Goal: Information Seeking & Learning: Learn about a topic

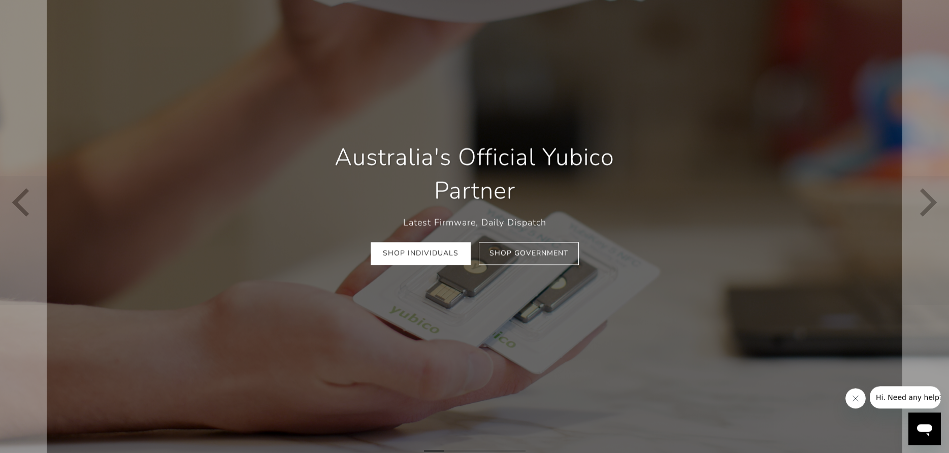
scroll to position [104, 0]
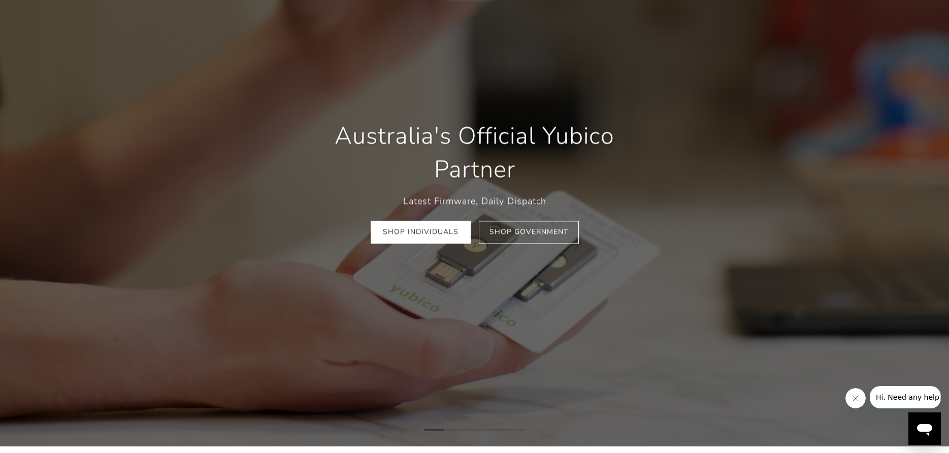
drag, startPoint x: 856, startPoint y: 402, endPoint x: 850, endPoint y: 402, distance: 6.6
click at [856, 402] on button "Close message from company" at bounding box center [855, 398] width 20 height 20
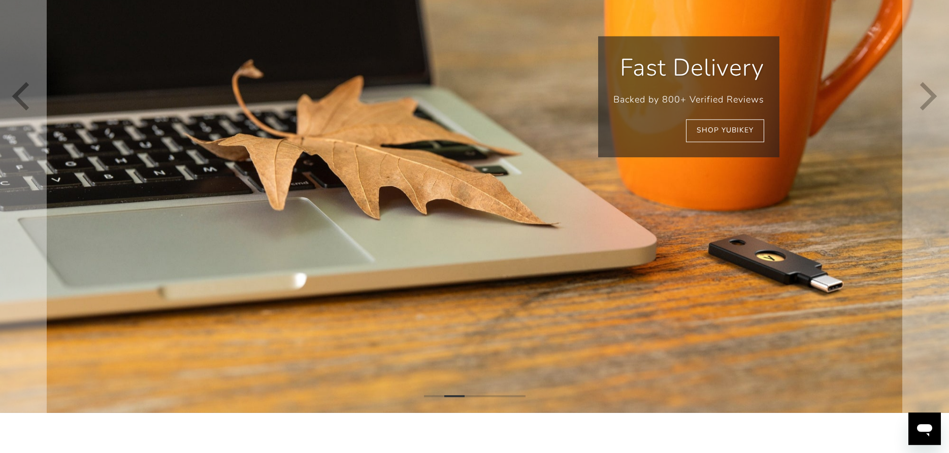
scroll to position [244, 0]
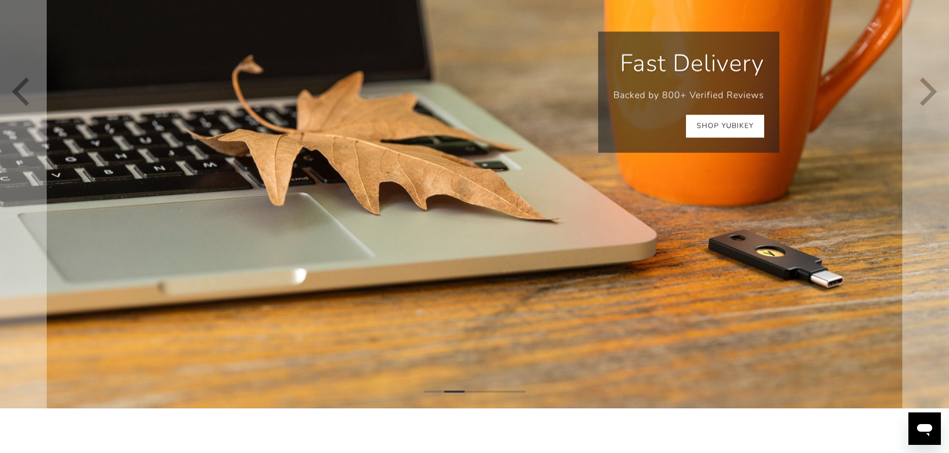
click at [733, 125] on link "Shop YubiKey" at bounding box center [725, 126] width 78 height 23
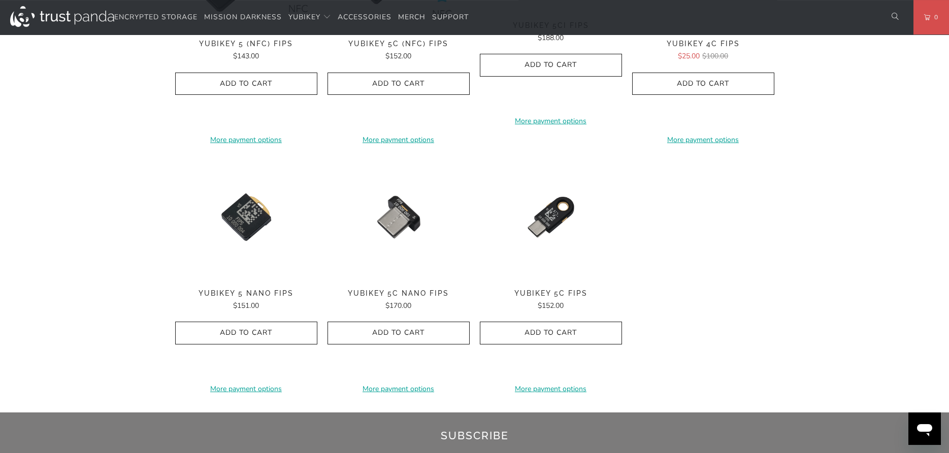
scroll to position [777, 0]
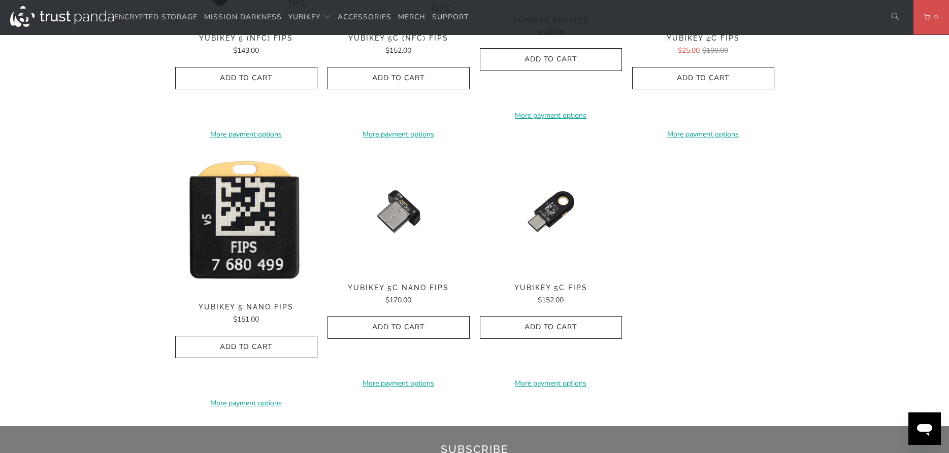
click at [244, 242] on img at bounding box center [246, 221] width 142 height 143
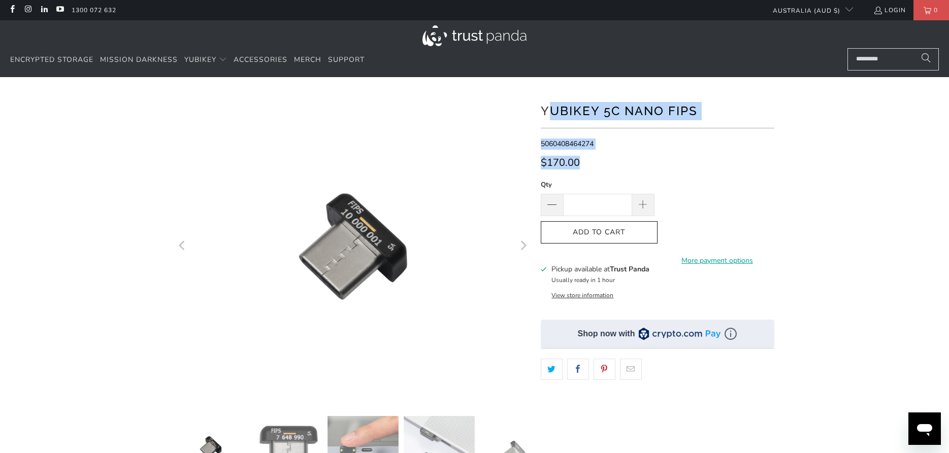
drag, startPoint x: 554, startPoint y: 106, endPoint x: 599, endPoint y: 164, distance: 74.2
click at [599, 164] on div "**********" at bounding box center [657, 319] width 233 height 455
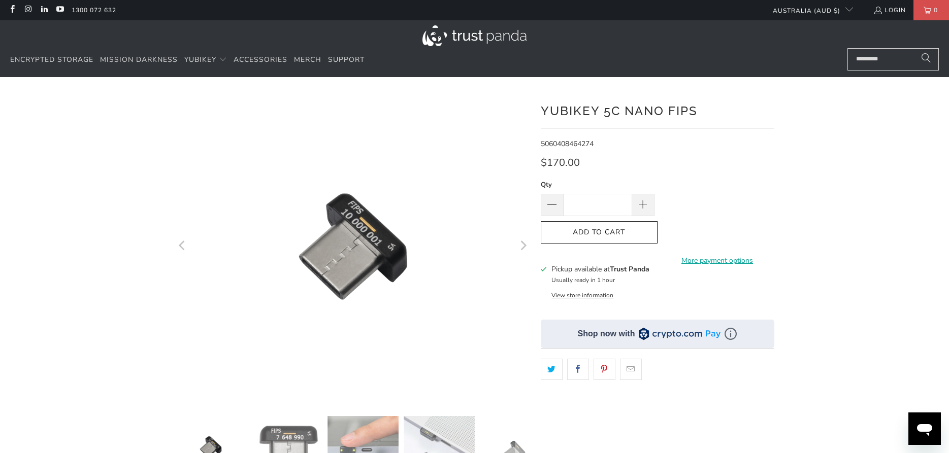
click at [540, 111] on div "*" at bounding box center [474, 344] width 609 height 505
click at [587, 163] on div "*" at bounding box center [474, 344] width 609 height 505
drag, startPoint x: 576, startPoint y: 165, endPoint x: 537, endPoint y: 108, distance: 69.4
click at [533, 107] on div "*" at bounding box center [474, 344] width 609 height 505
click at [539, 108] on div "*" at bounding box center [474, 344] width 609 height 505
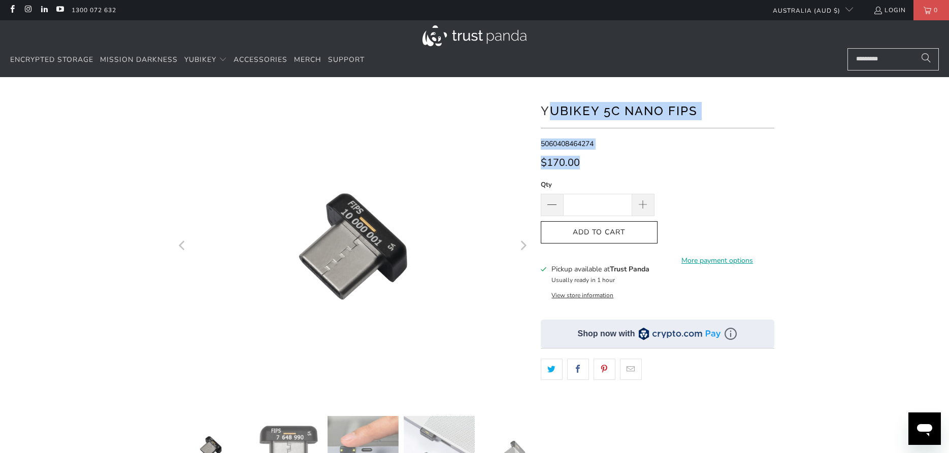
drag, startPoint x: 545, startPoint y: 109, endPoint x: 595, endPoint y: 164, distance: 75.1
click at [595, 164] on div "**********" at bounding box center [657, 319] width 233 height 455
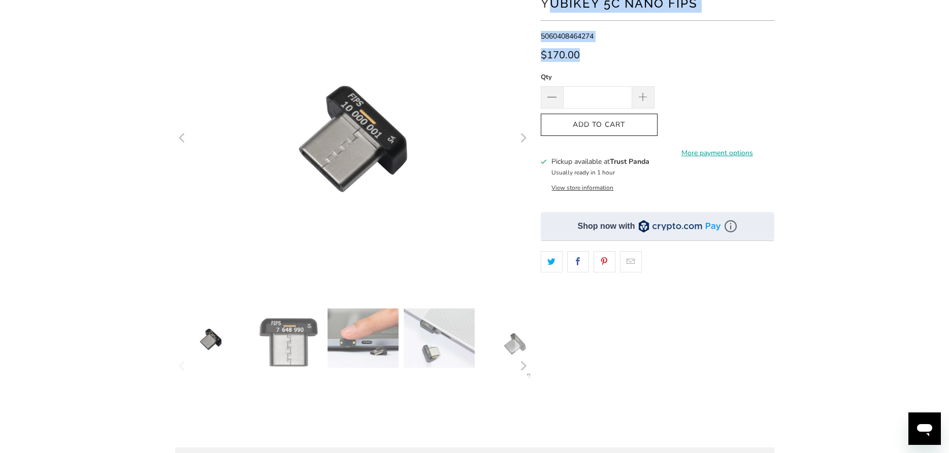
scroll to position [155, 0]
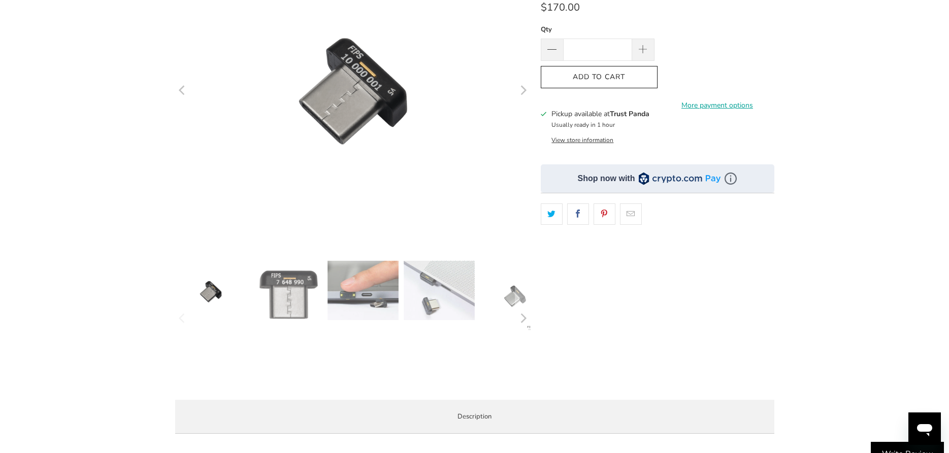
click at [451, 305] on img at bounding box center [439, 290] width 71 height 59
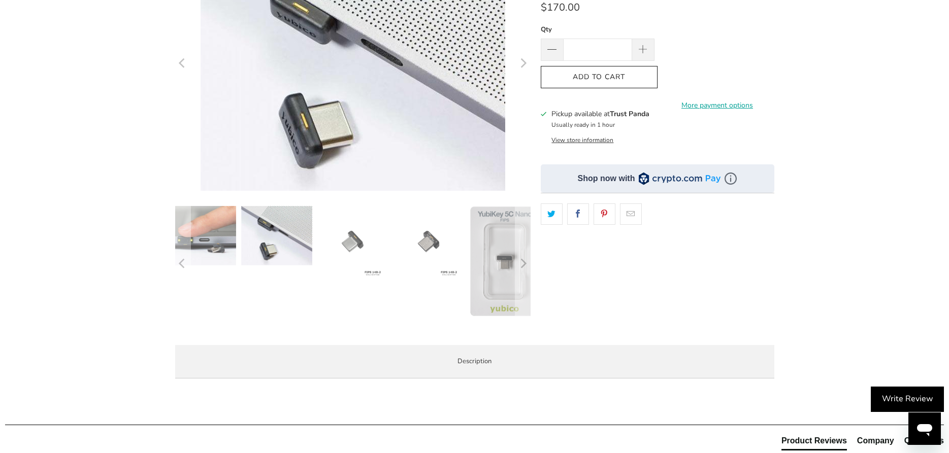
scroll to position [0, 0]
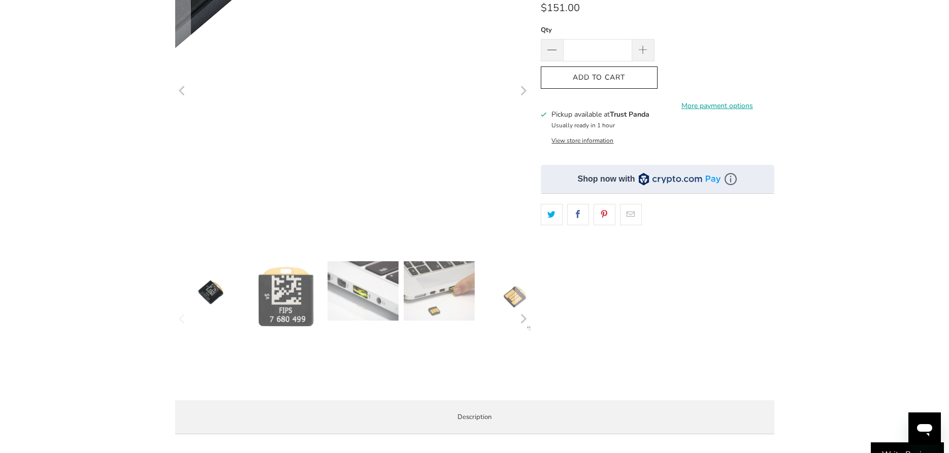
scroll to position [155, 0]
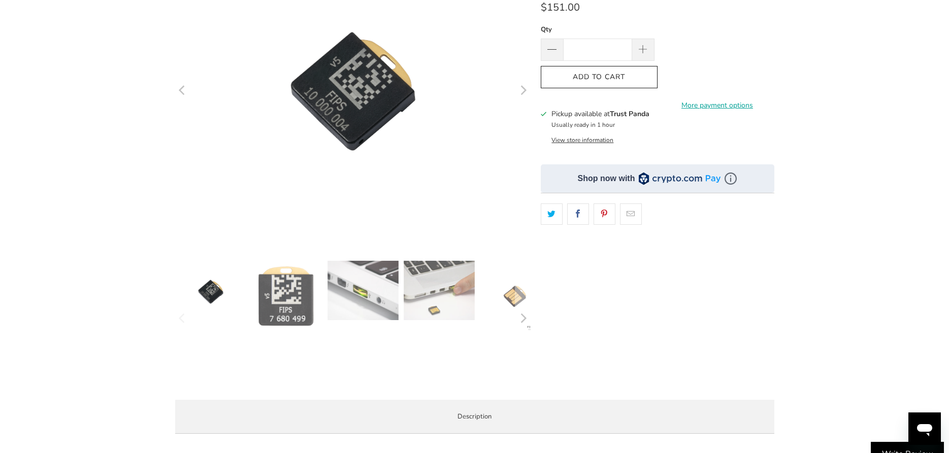
click at [361, 293] on img at bounding box center [362, 290] width 71 height 59
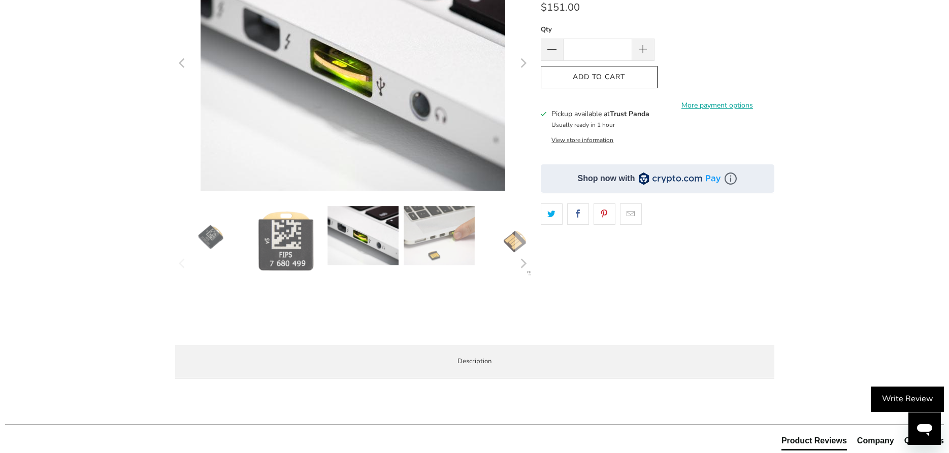
click at [457, 247] on img at bounding box center [439, 235] width 71 height 59
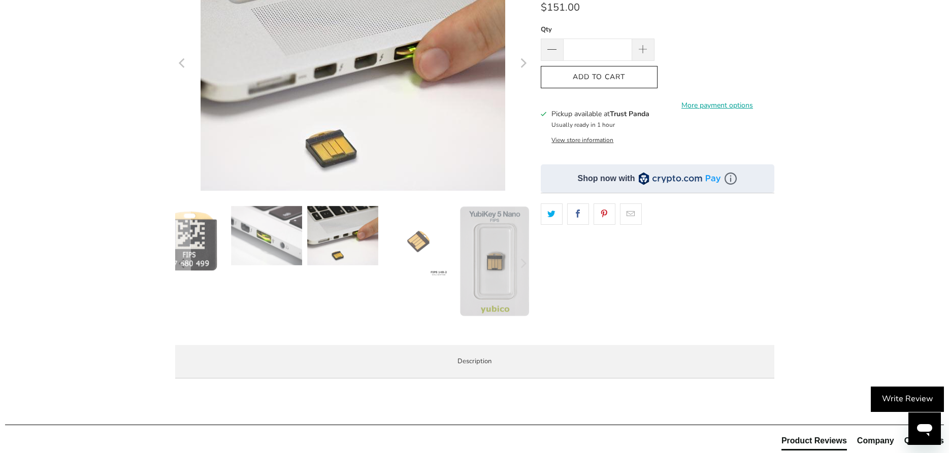
click at [349, 244] on img at bounding box center [342, 235] width 71 height 59
click at [273, 242] on img at bounding box center [266, 235] width 71 height 59
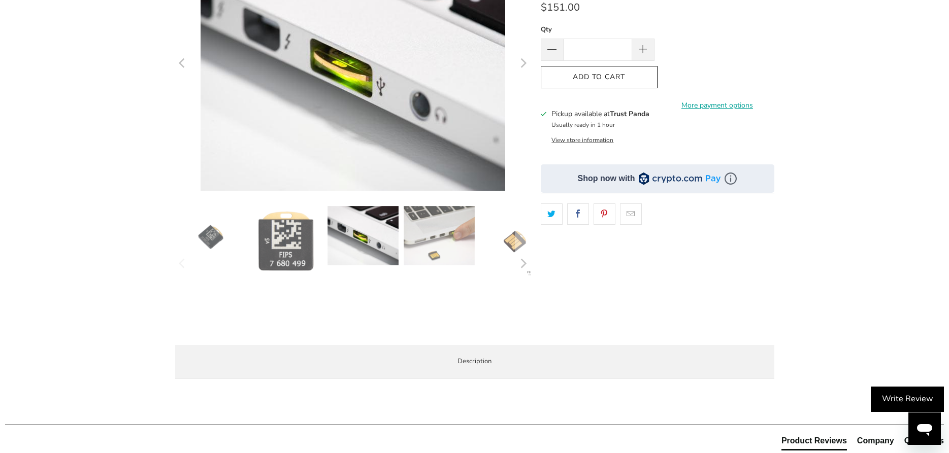
click at [273, 252] on img at bounding box center [286, 242] width 71 height 72
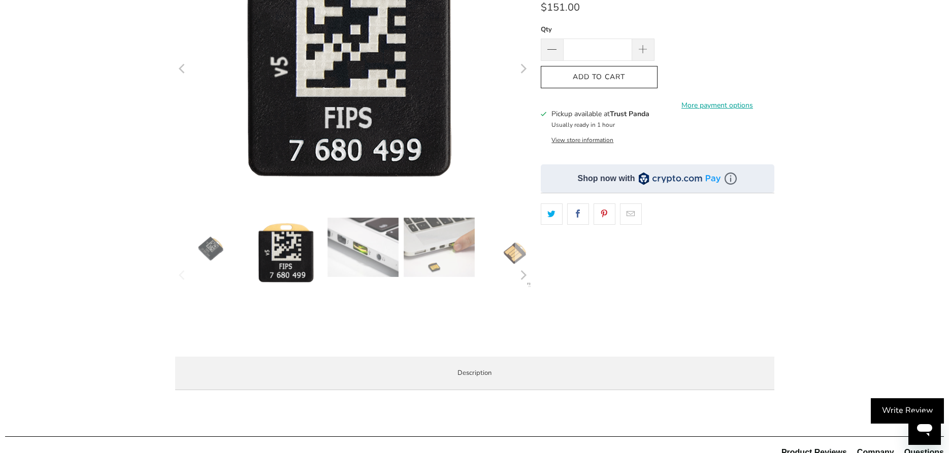
click at [214, 257] on img at bounding box center [210, 249] width 71 height 62
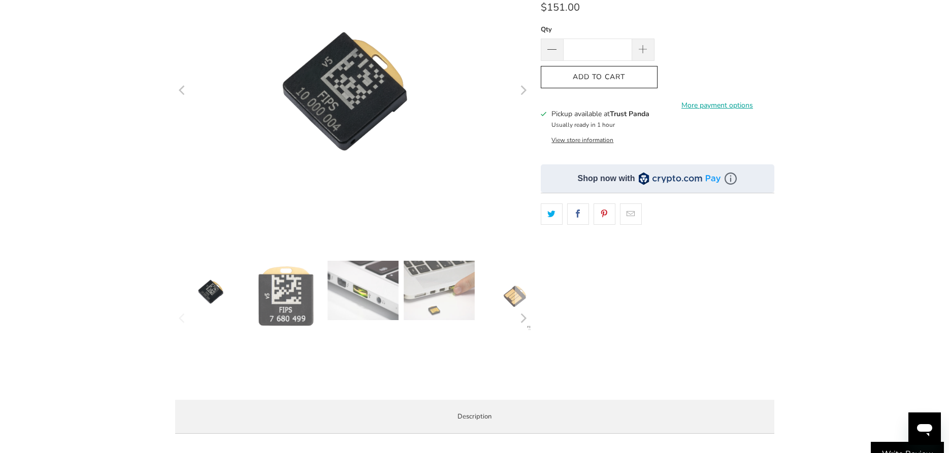
click at [288, 289] on img at bounding box center [286, 297] width 71 height 72
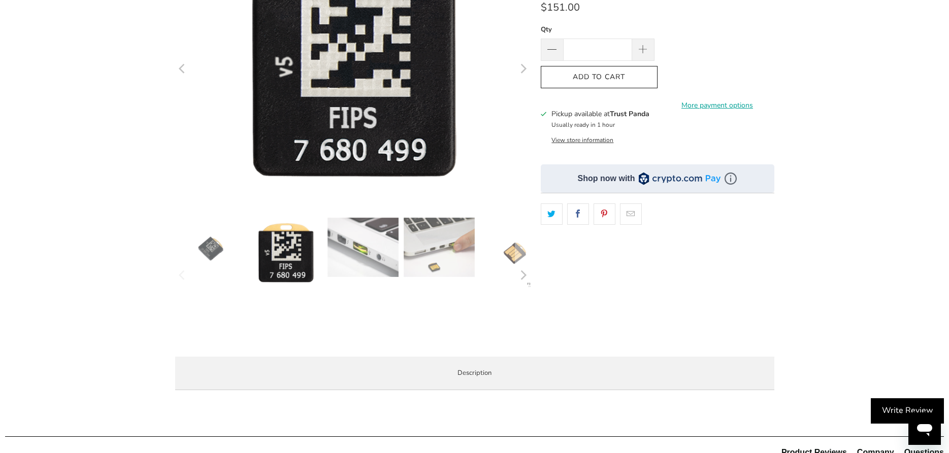
click at [368, 283] on div at bounding box center [352, 276] width 355 height 116
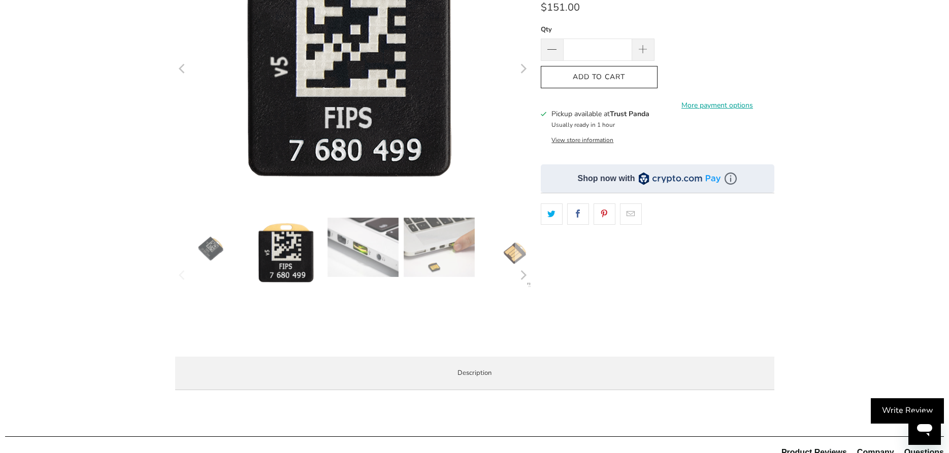
click at [452, 262] on img at bounding box center [439, 247] width 71 height 59
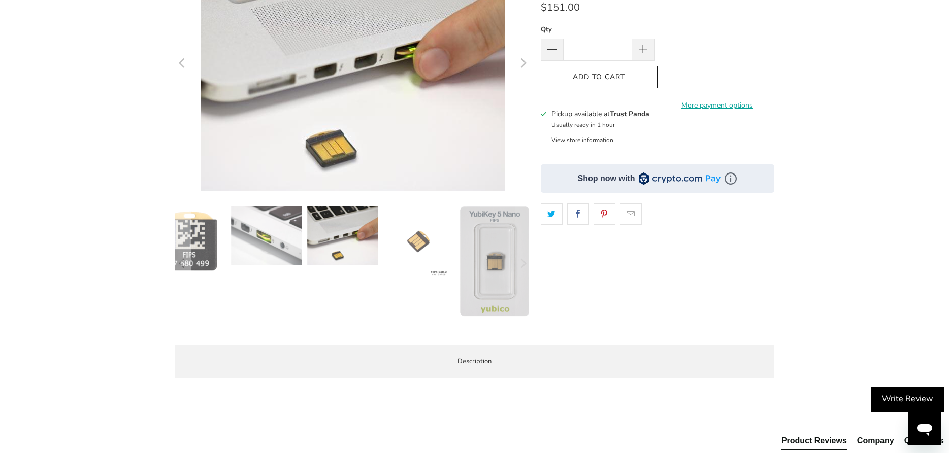
click at [494, 252] on img at bounding box center [494, 261] width 71 height 111
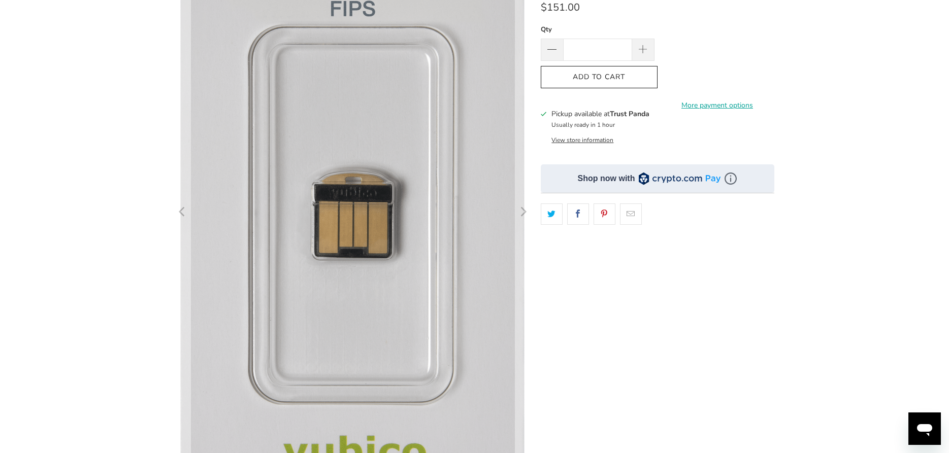
click at [137, 231] on div at bounding box center [474, 311] width 949 height 749
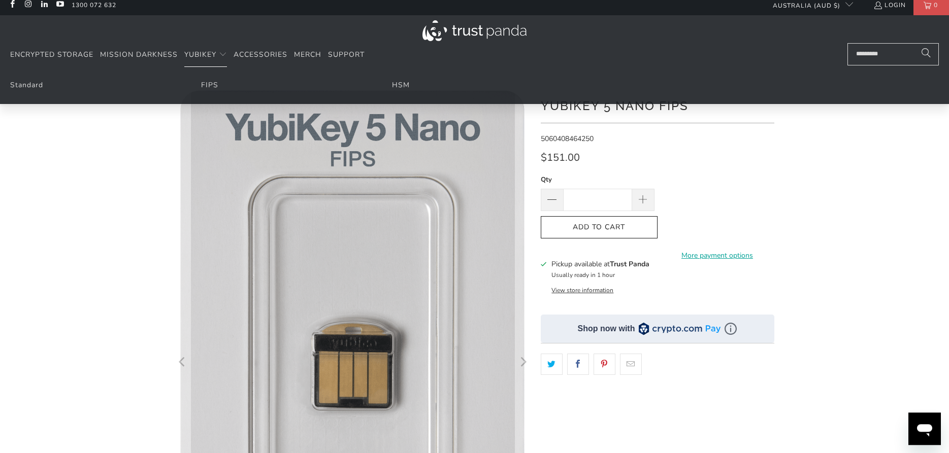
scroll to position [207, 0]
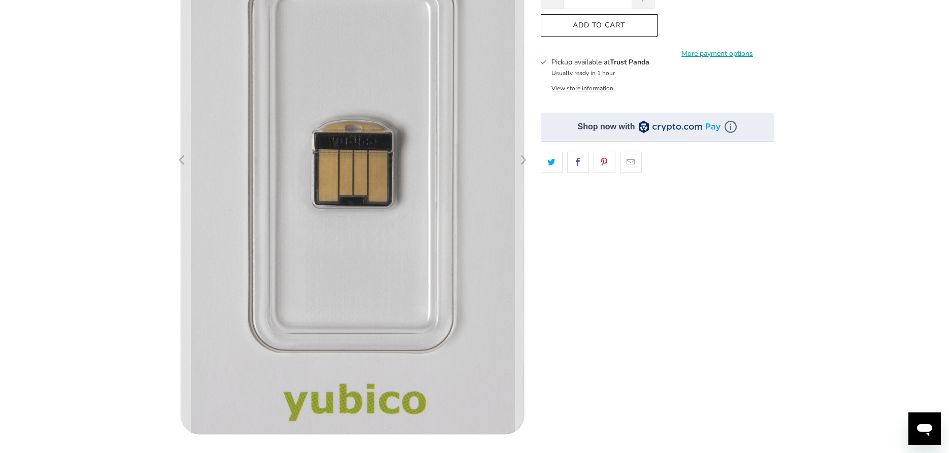
click at [171, 159] on div at bounding box center [474, 259] width 609 height 749
click at [184, 164] on icon "Previous" at bounding box center [183, 161] width 10 height 332
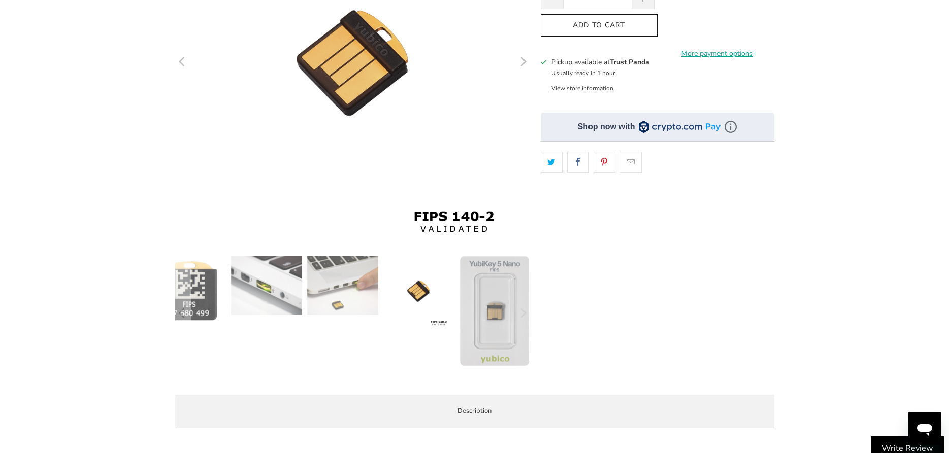
click at [180, 61] on icon "Previous" at bounding box center [183, 62] width 10 height 213
